Goal: Obtain resource: Download file/media

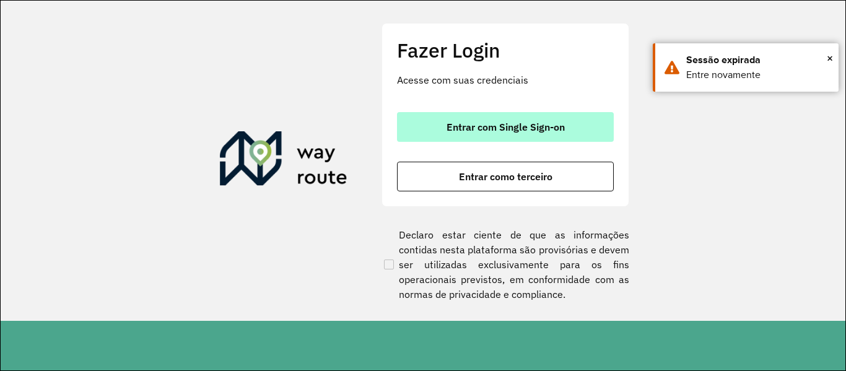
click at [545, 130] on font "Entrar com Single Sign-on" at bounding box center [505, 127] width 118 height 12
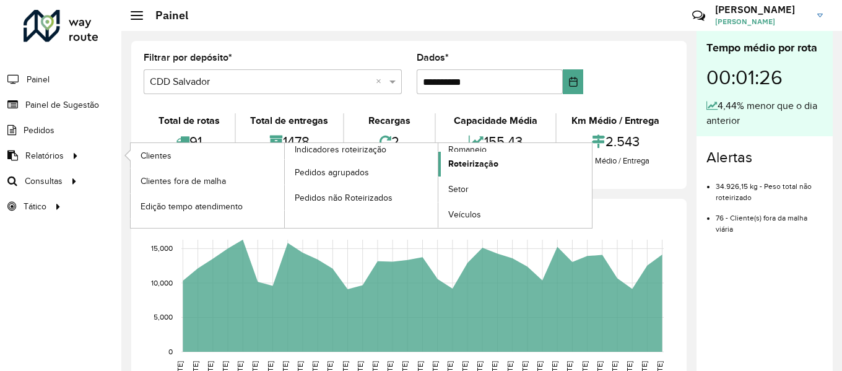
click at [477, 165] on font "Roteirização" at bounding box center [473, 164] width 50 height 10
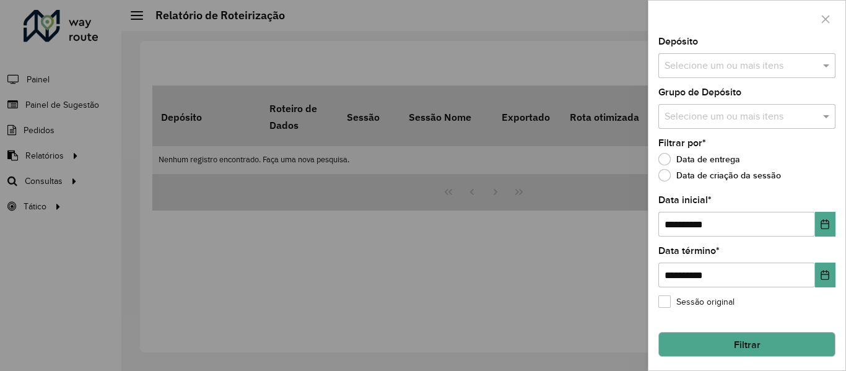
click at [728, 70] on input "text" at bounding box center [740, 66] width 159 height 15
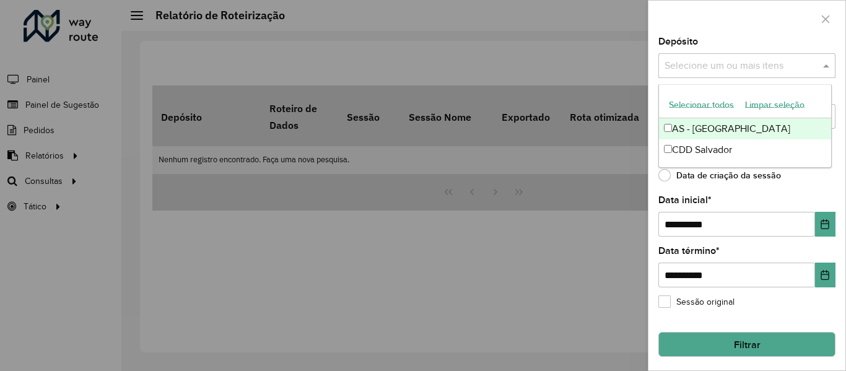
click at [700, 99] on font "Selecionar todos" at bounding box center [701, 104] width 65 height 10
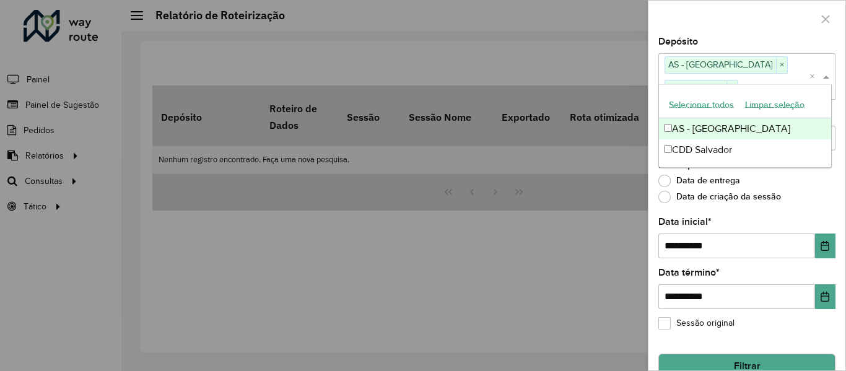
click at [718, 23] on div at bounding box center [746, 19] width 197 height 37
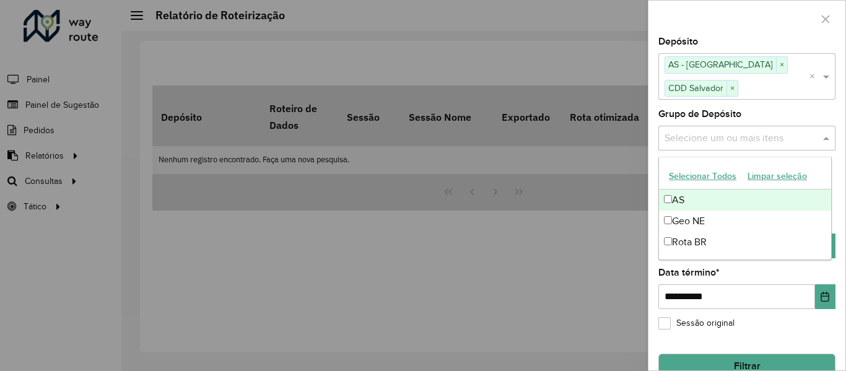
click at [716, 134] on input "text" at bounding box center [740, 138] width 159 height 15
click at [699, 172] on font "Selecionar todos" at bounding box center [701, 177] width 65 height 10
click at [711, 33] on div at bounding box center [746, 19] width 197 height 37
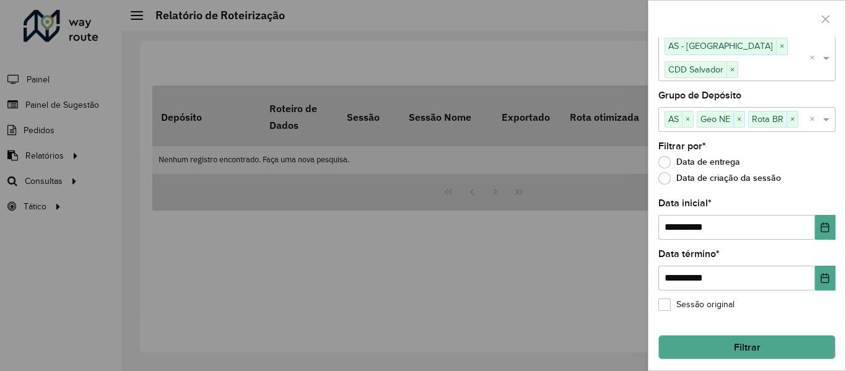
scroll to position [23, 0]
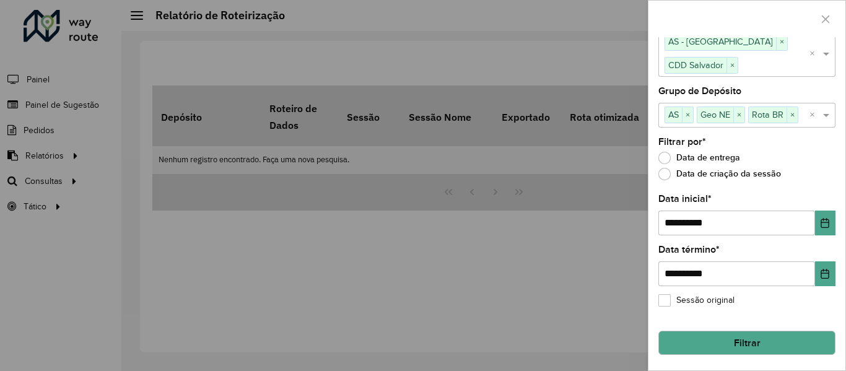
click at [710, 342] on button "Filtrar" at bounding box center [746, 343] width 177 height 25
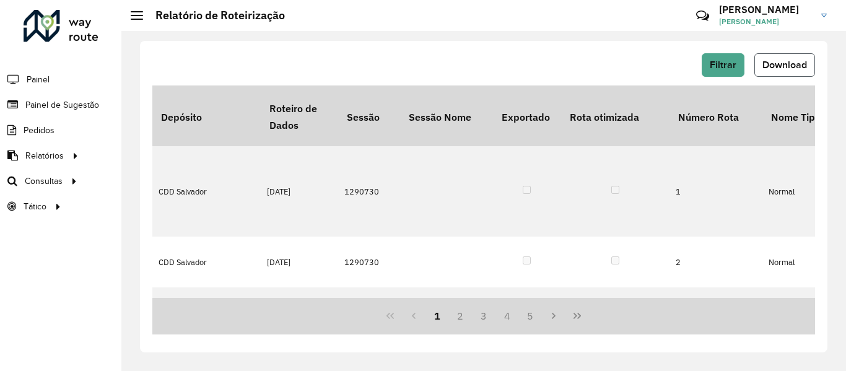
click at [769, 68] on font "Download" at bounding box center [784, 64] width 45 height 11
click at [510, 56] on div "Filtrar Download" at bounding box center [483, 65] width 663 height 24
